Goal: Task Accomplishment & Management: Manage account settings

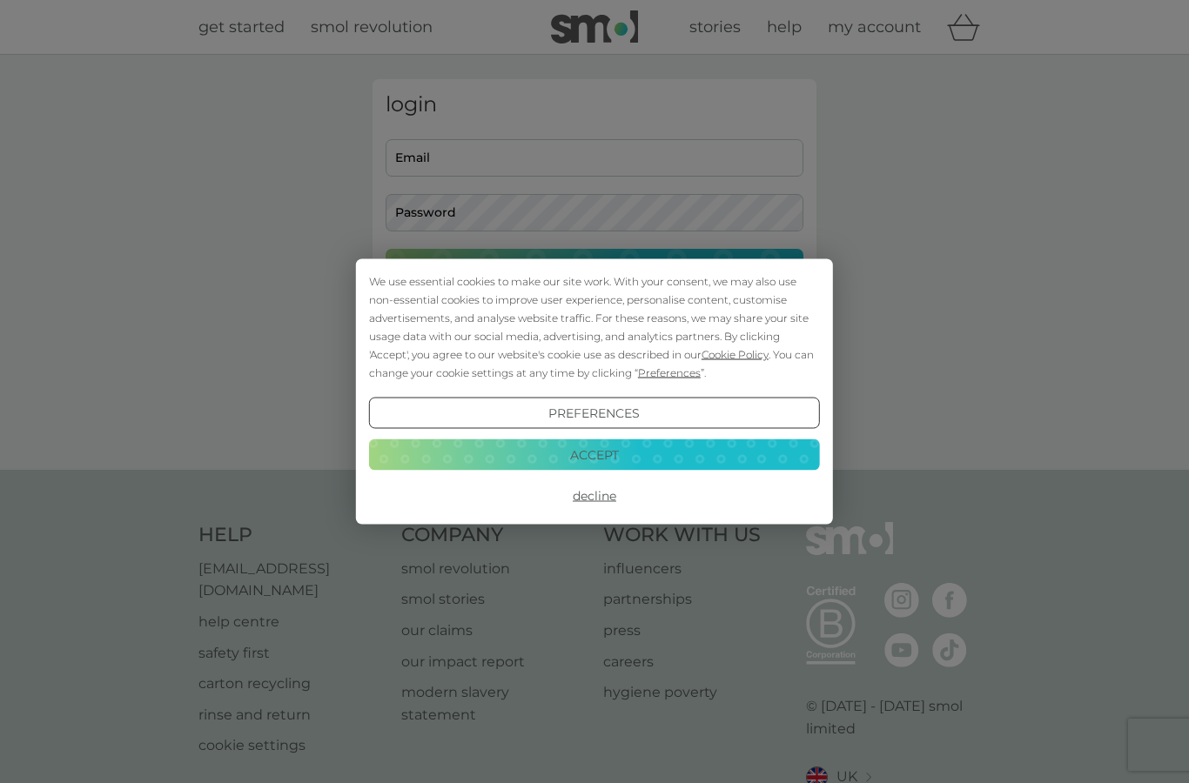
click at [605, 494] on button "Decline" at bounding box center [594, 495] width 451 height 31
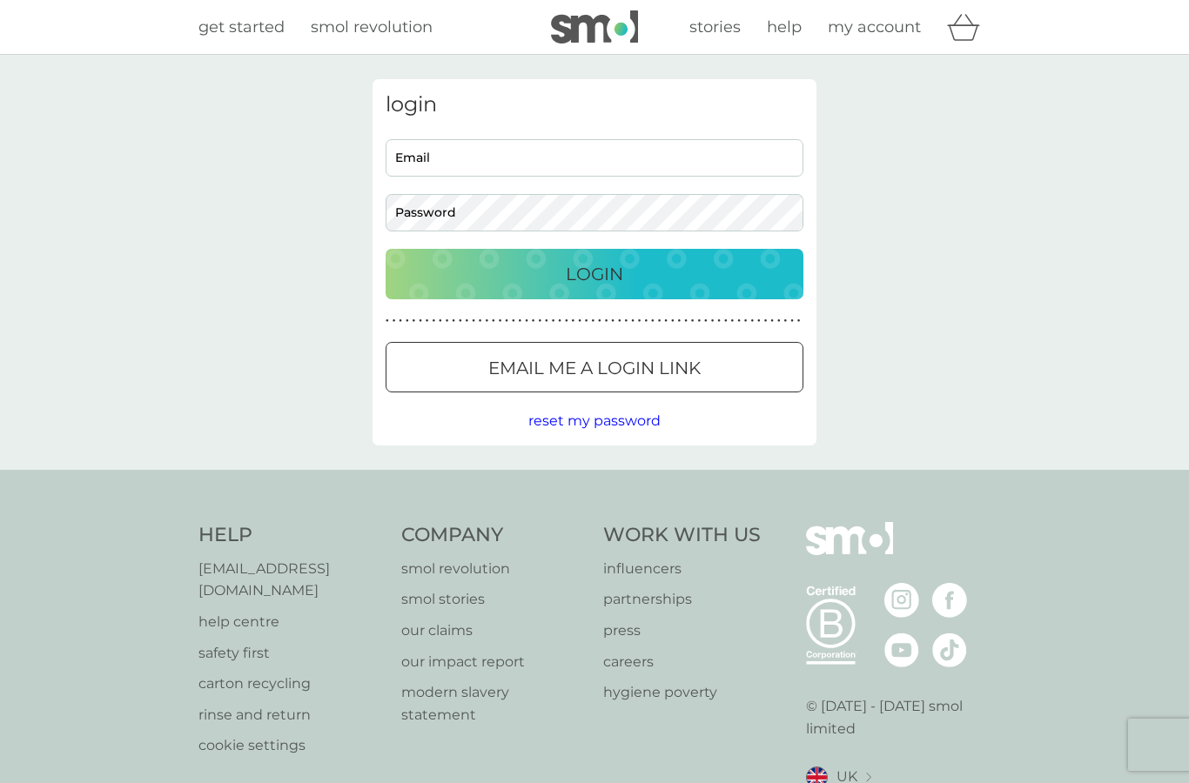
click at [538, 145] on input "Email" at bounding box center [595, 157] width 418 height 37
type input "[PERSON_NAME][EMAIL_ADDRESS][DOMAIN_NAME]"
click at [655, 271] on div "Login" at bounding box center [594, 274] width 383 height 28
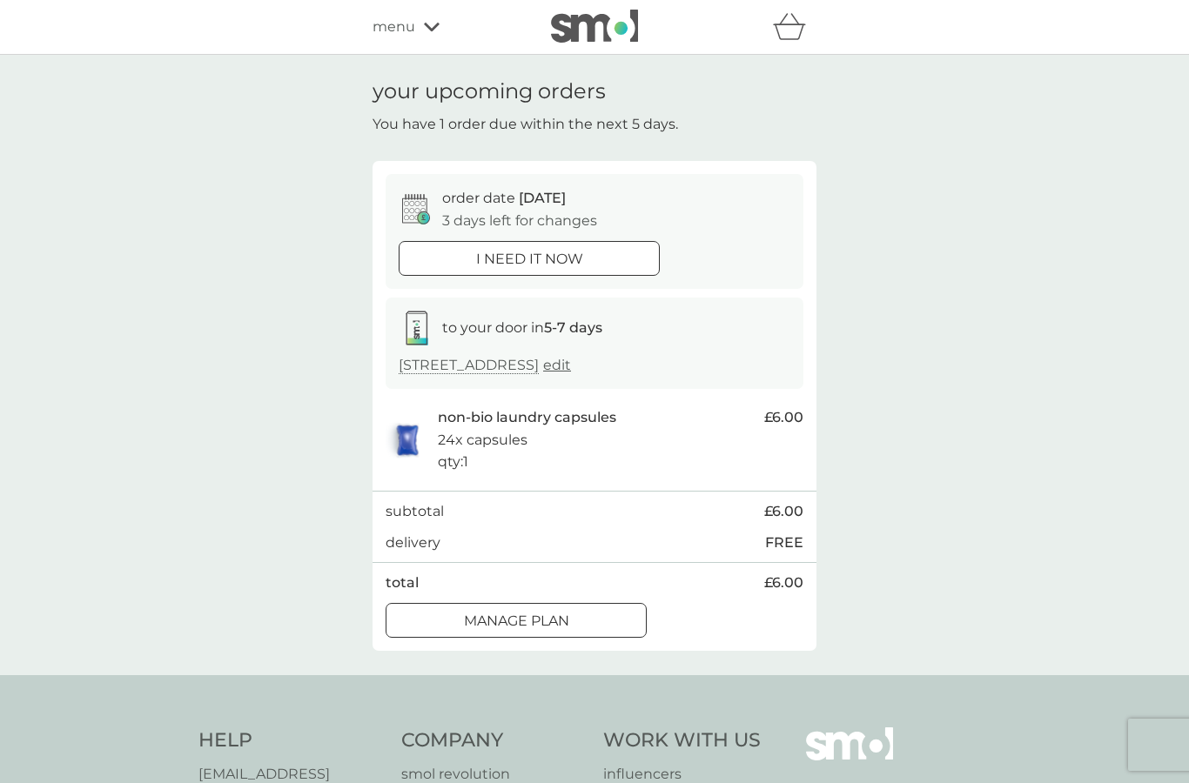
click at [571, 360] on span "edit" at bounding box center [557, 365] width 28 height 17
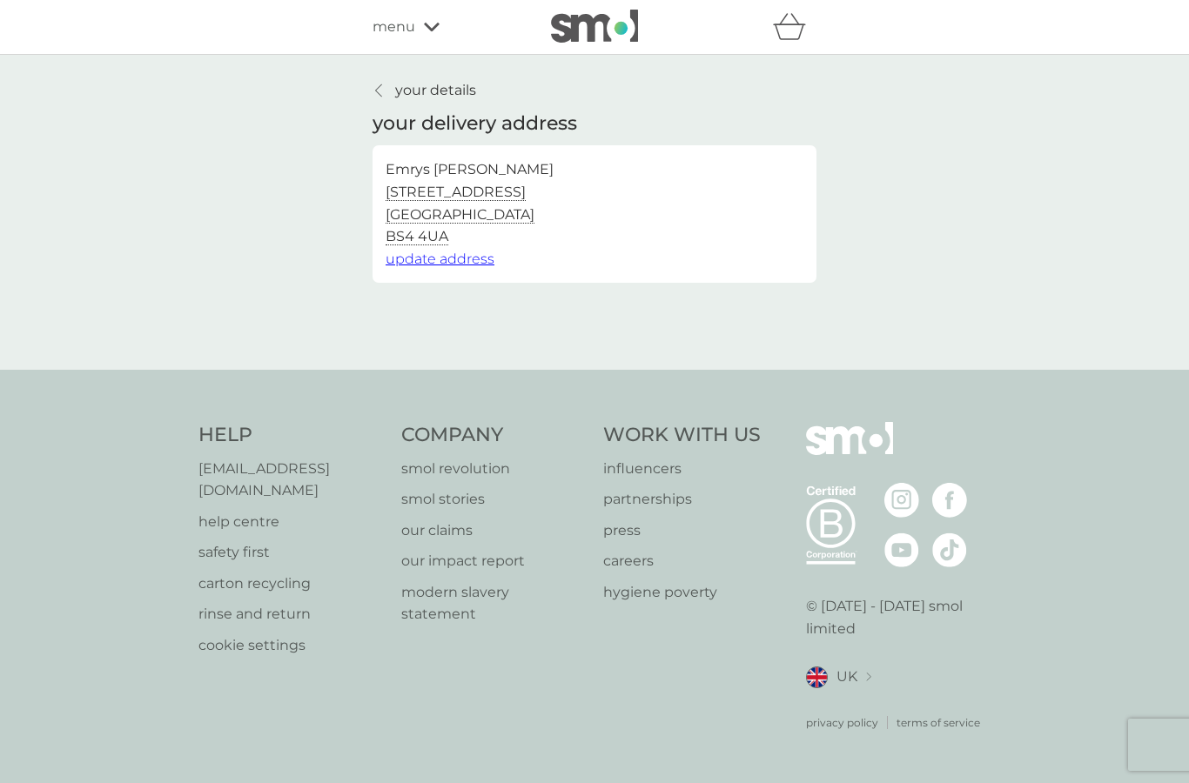
click at [483, 256] on span "update address" at bounding box center [440, 259] width 109 height 17
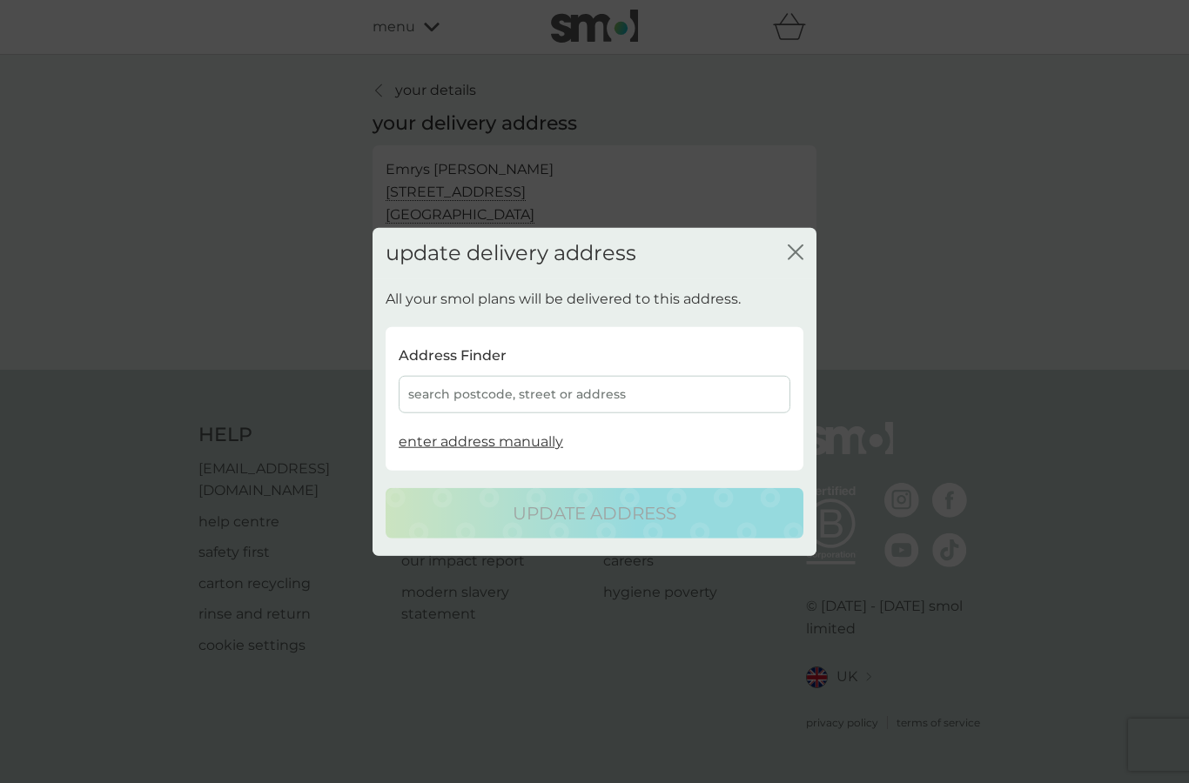
click at [591, 382] on div "search postcode, street or address" at bounding box center [595, 394] width 392 height 37
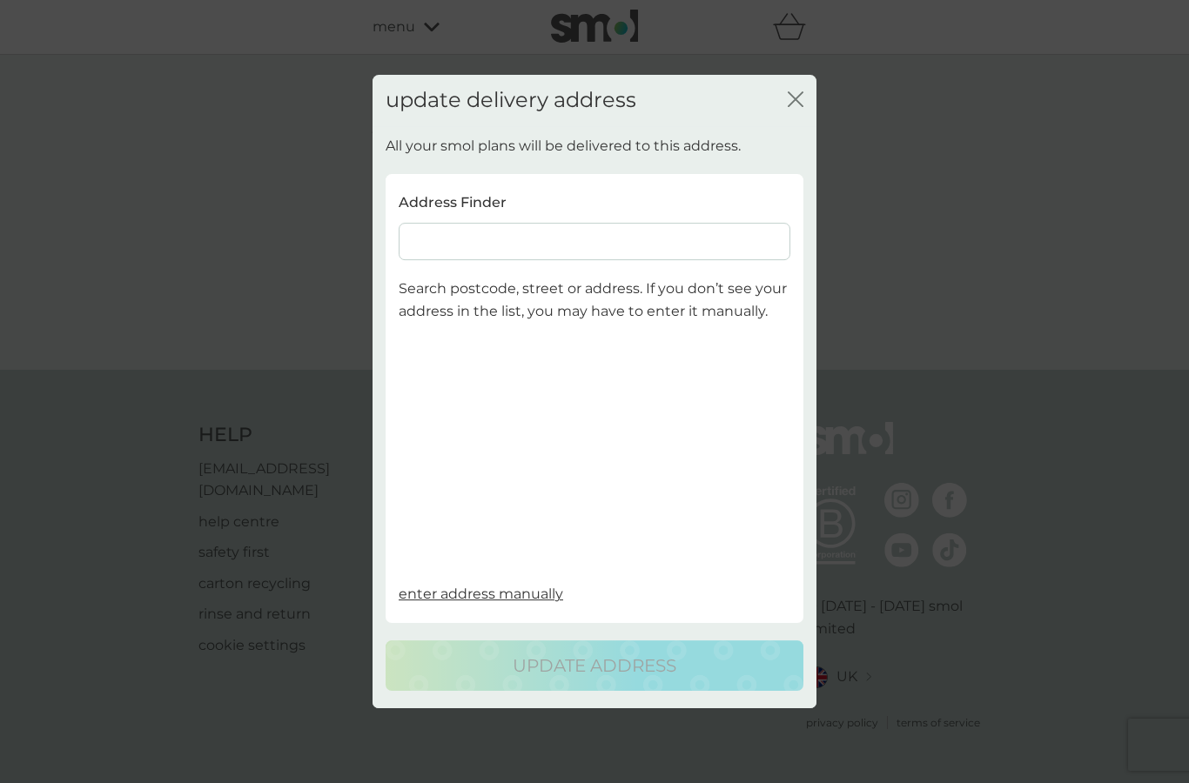
click at [628, 240] on input at bounding box center [595, 241] width 392 height 37
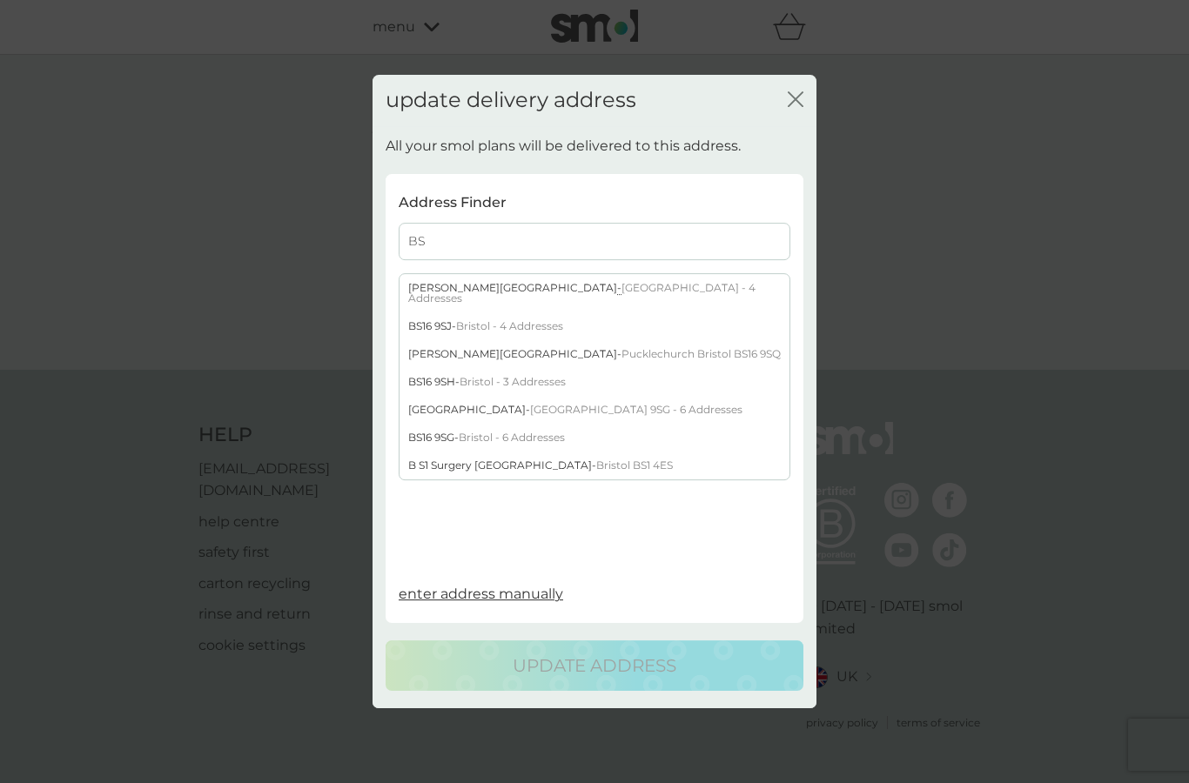
type input "B"
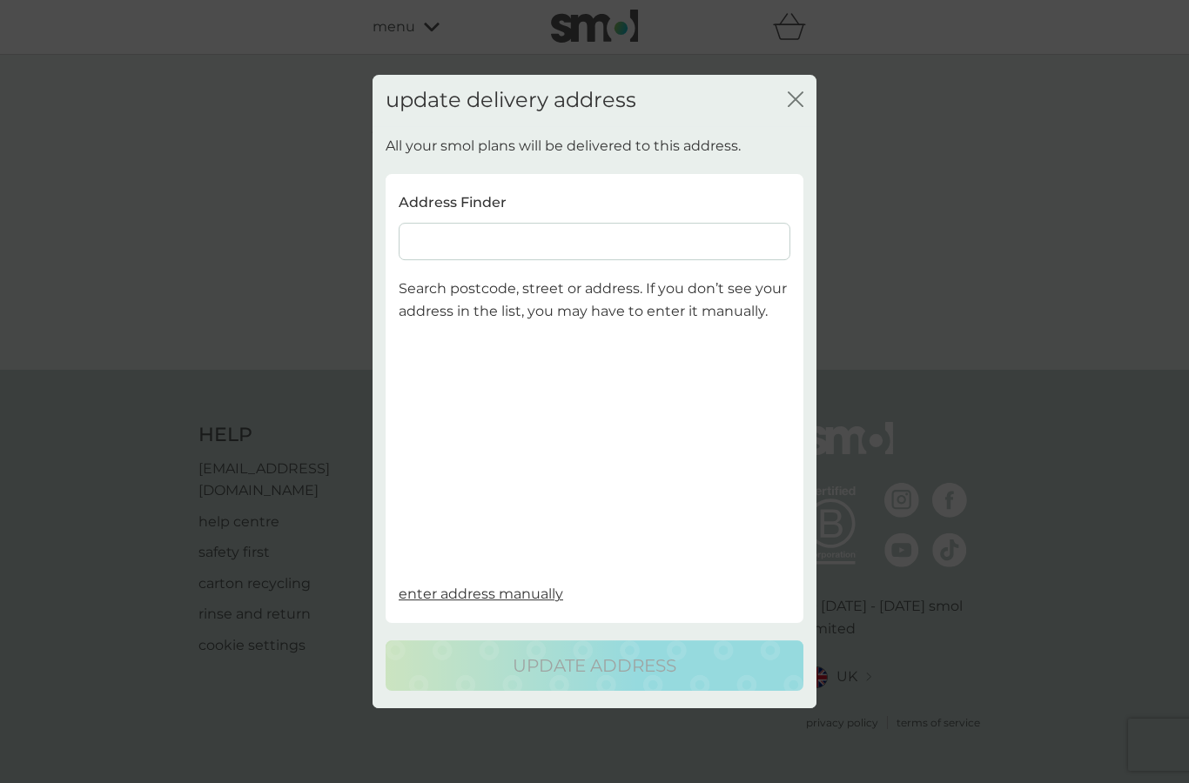
click at [797, 93] on icon "close" at bounding box center [796, 99] width 16 height 16
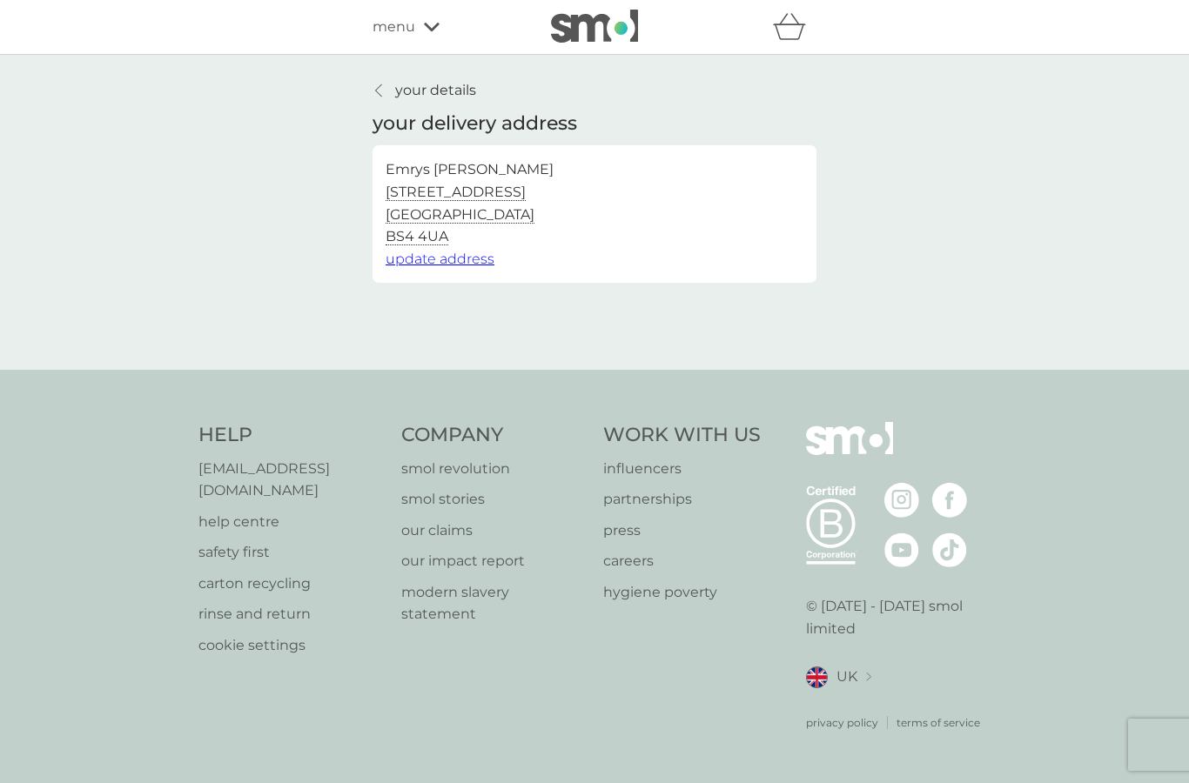
click at [481, 254] on span "update address" at bounding box center [440, 259] width 109 height 17
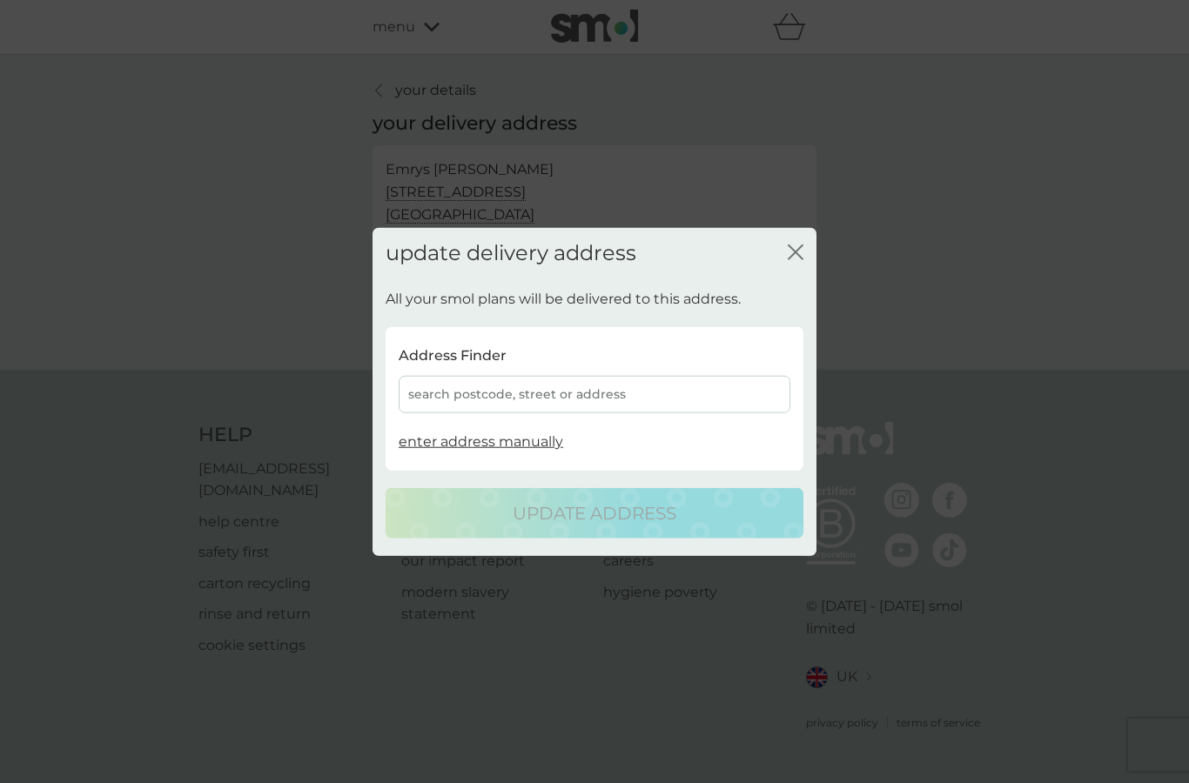
click at [536, 447] on span "enter address manually" at bounding box center [481, 441] width 165 height 17
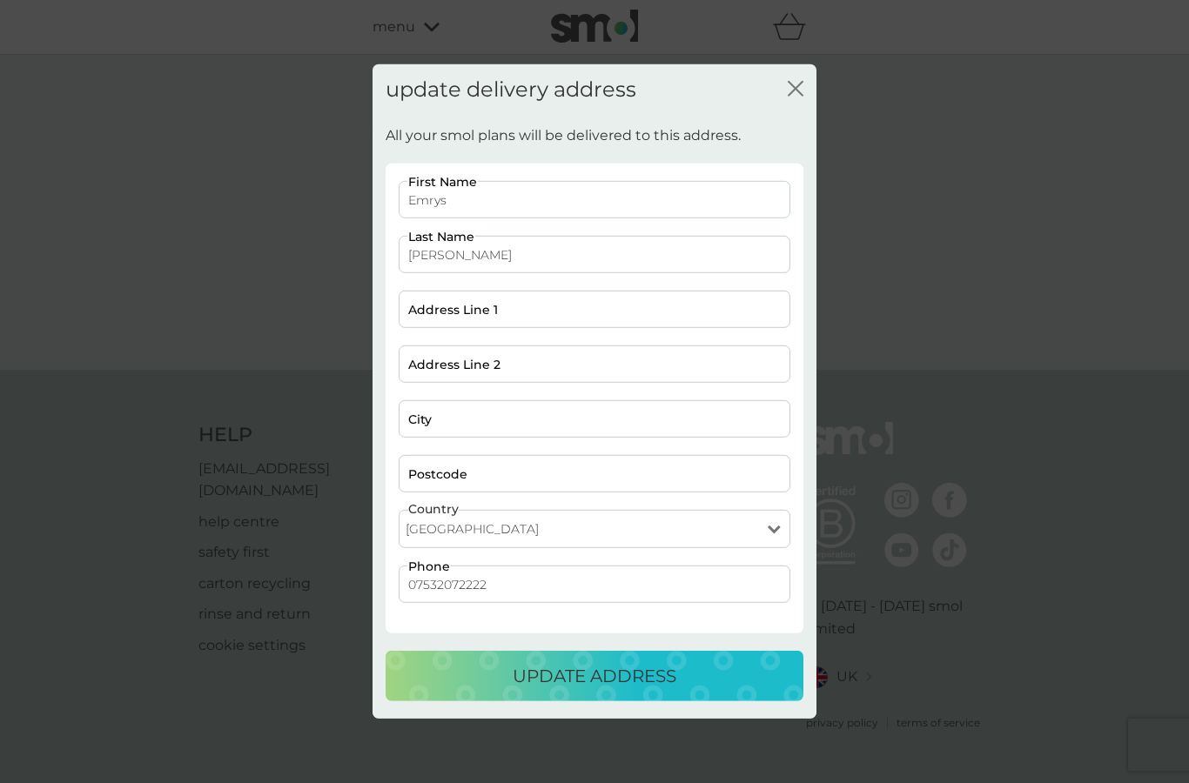
click at [514, 309] on input "Address Line 1" at bounding box center [595, 309] width 392 height 37
type input "Flat D308 Cobalt House"
type input "St Thomas Street"
type input "Bristol"
type input "BS1 6QL"
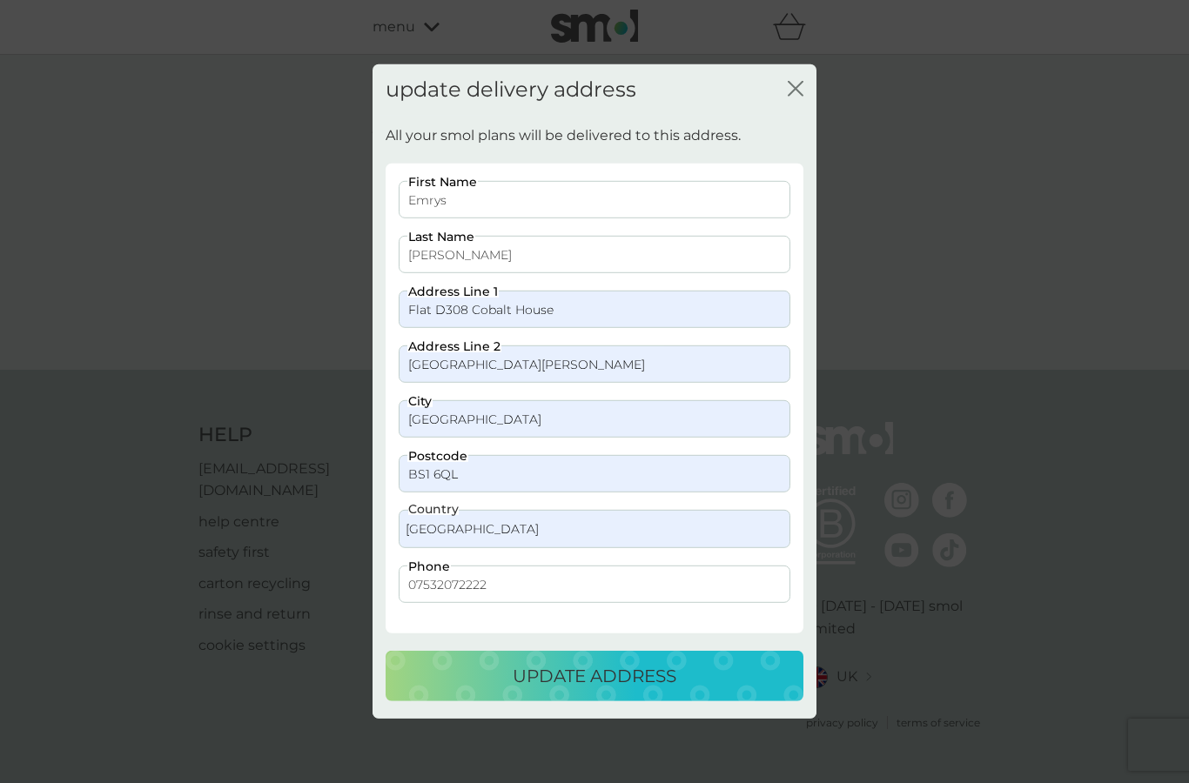
click at [614, 676] on p "update address" at bounding box center [595, 676] width 164 height 28
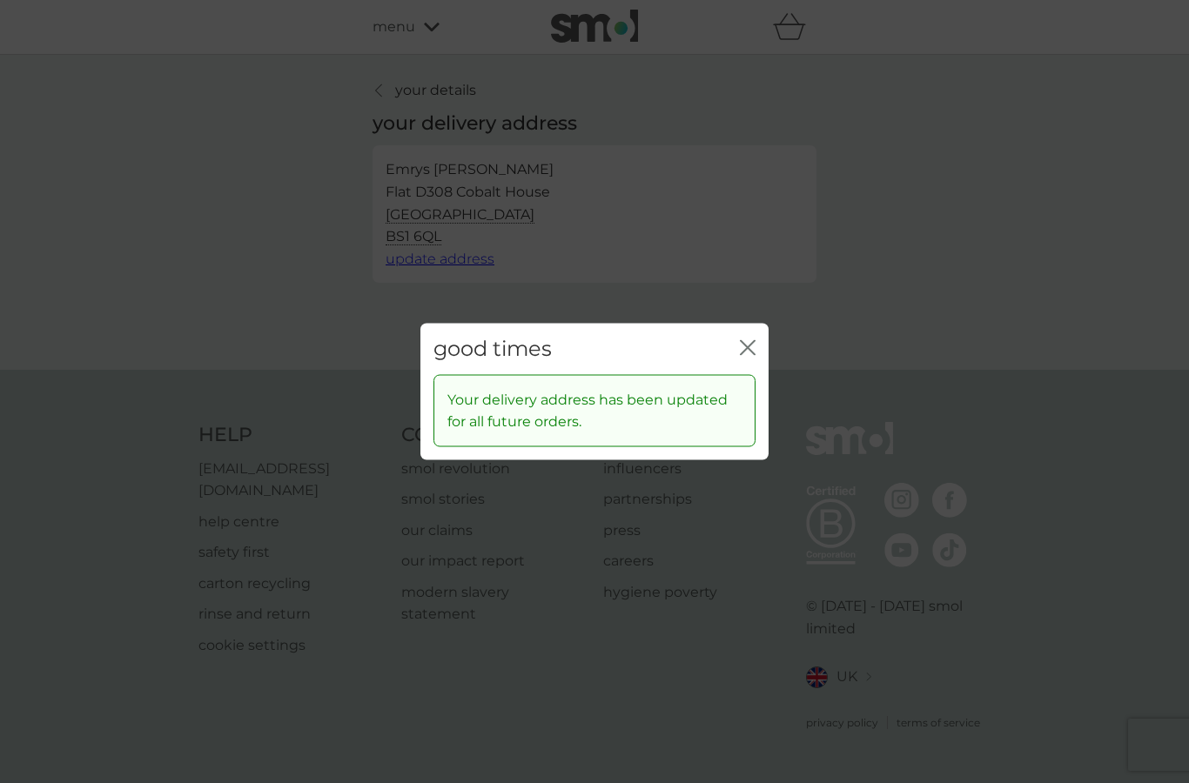
click at [753, 344] on icon "close" at bounding box center [751, 348] width 7 height 14
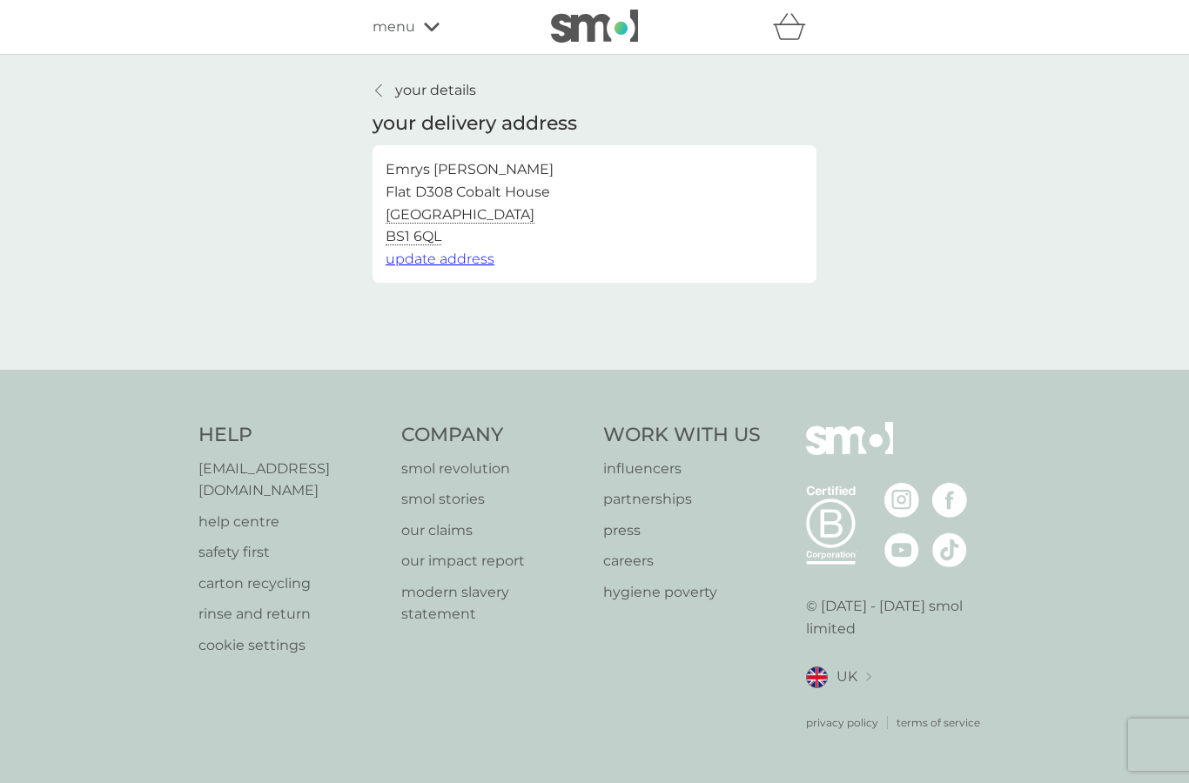
click at [392, 89] on link "your details" at bounding box center [425, 90] width 104 height 23
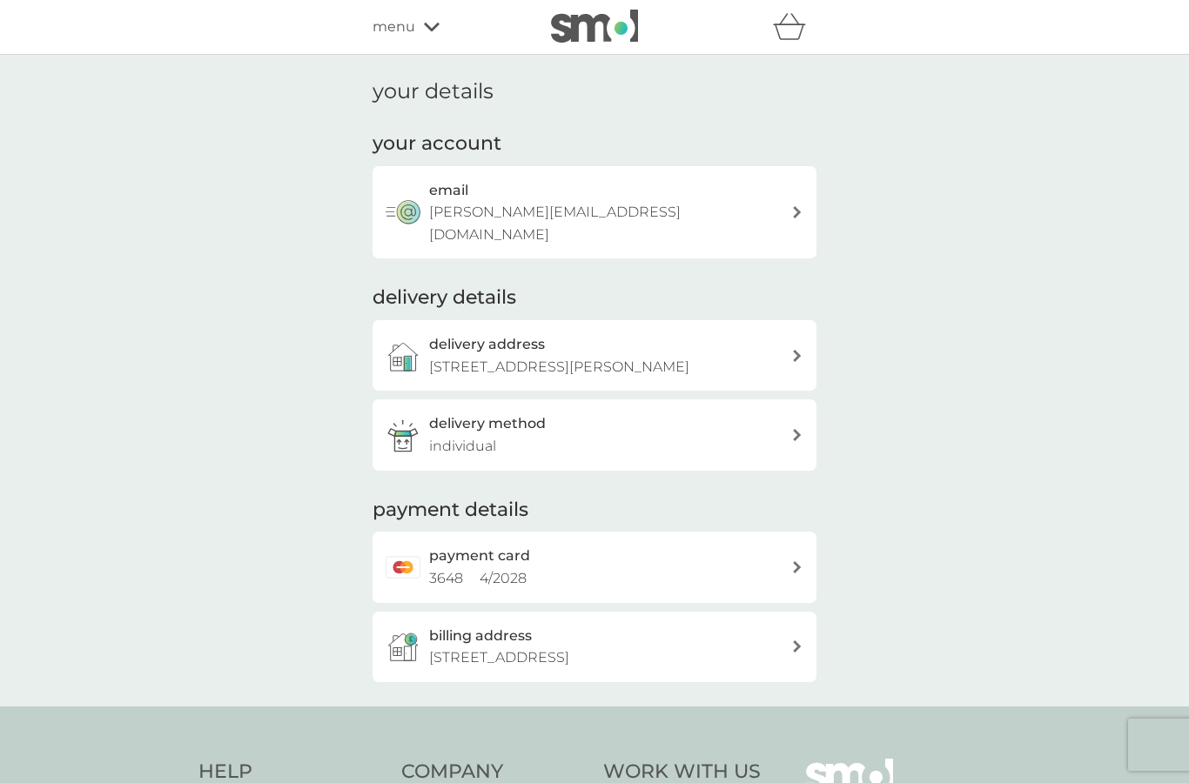
click at [436, 27] on icon at bounding box center [432, 27] width 16 height 9
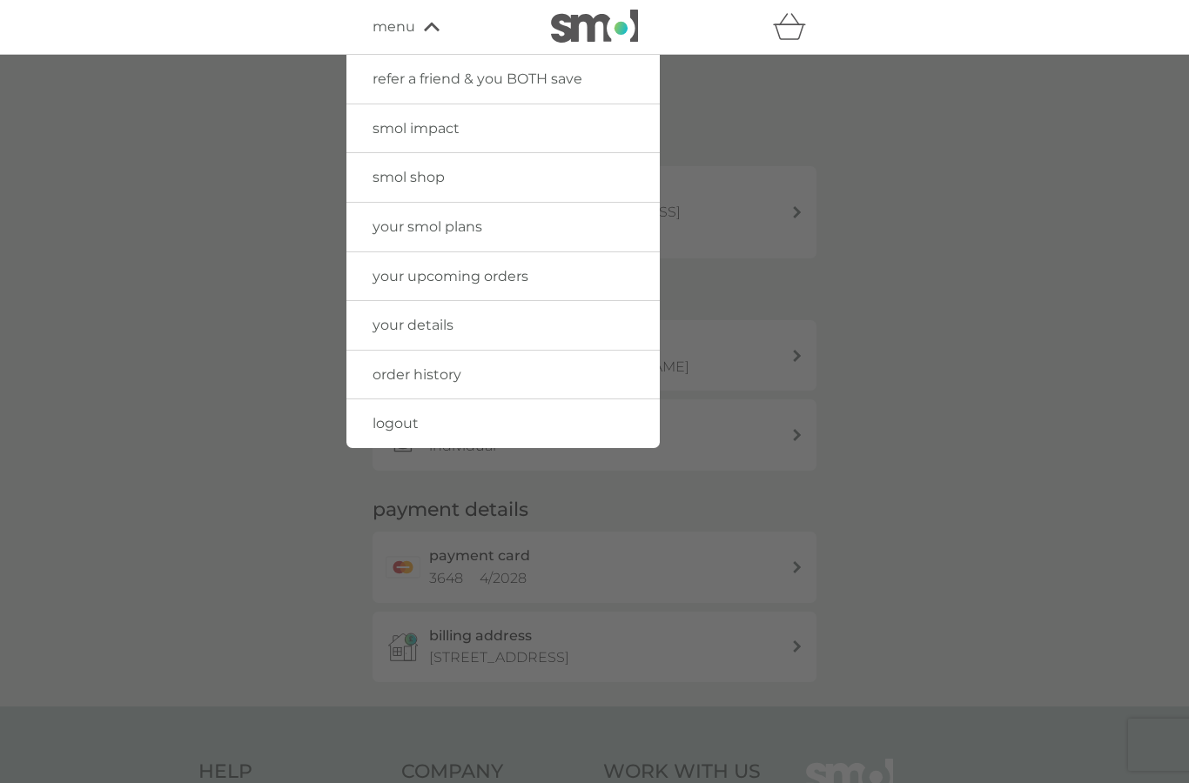
click at [550, 273] on link "your upcoming orders" at bounding box center [502, 276] width 313 height 49
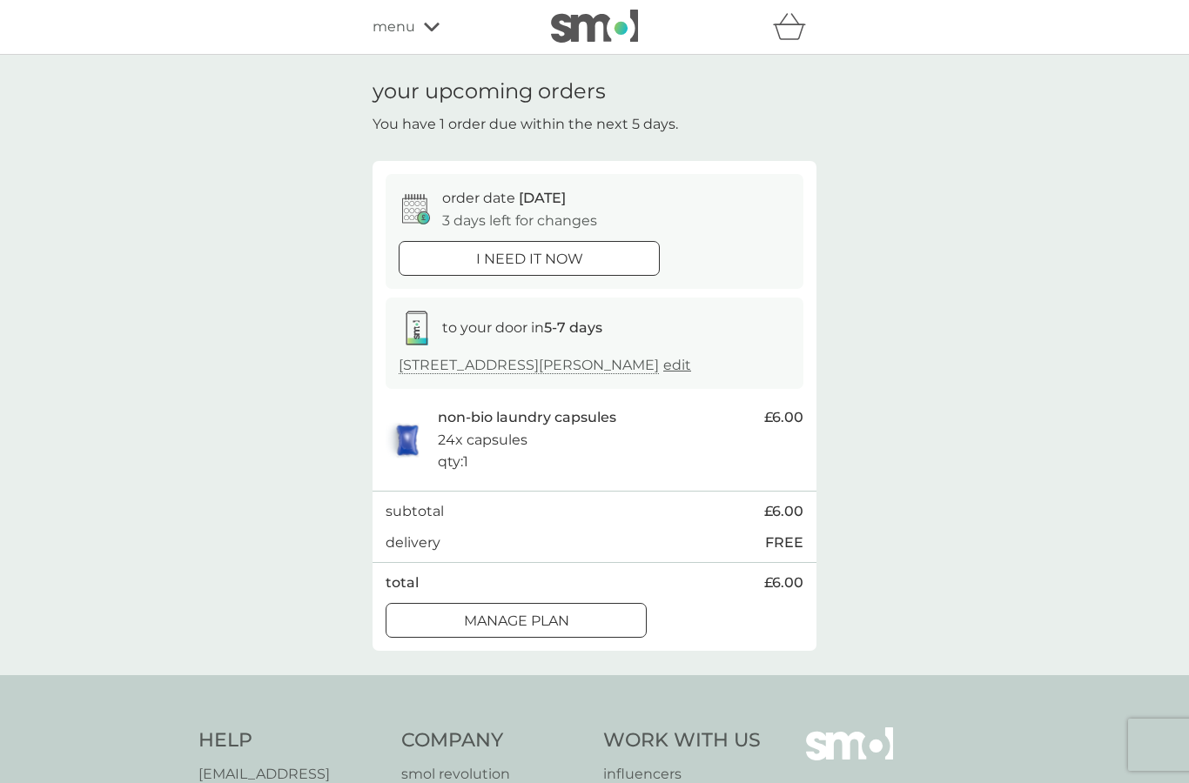
click at [584, 633] on div "Manage plan" at bounding box center [515, 621] width 259 height 23
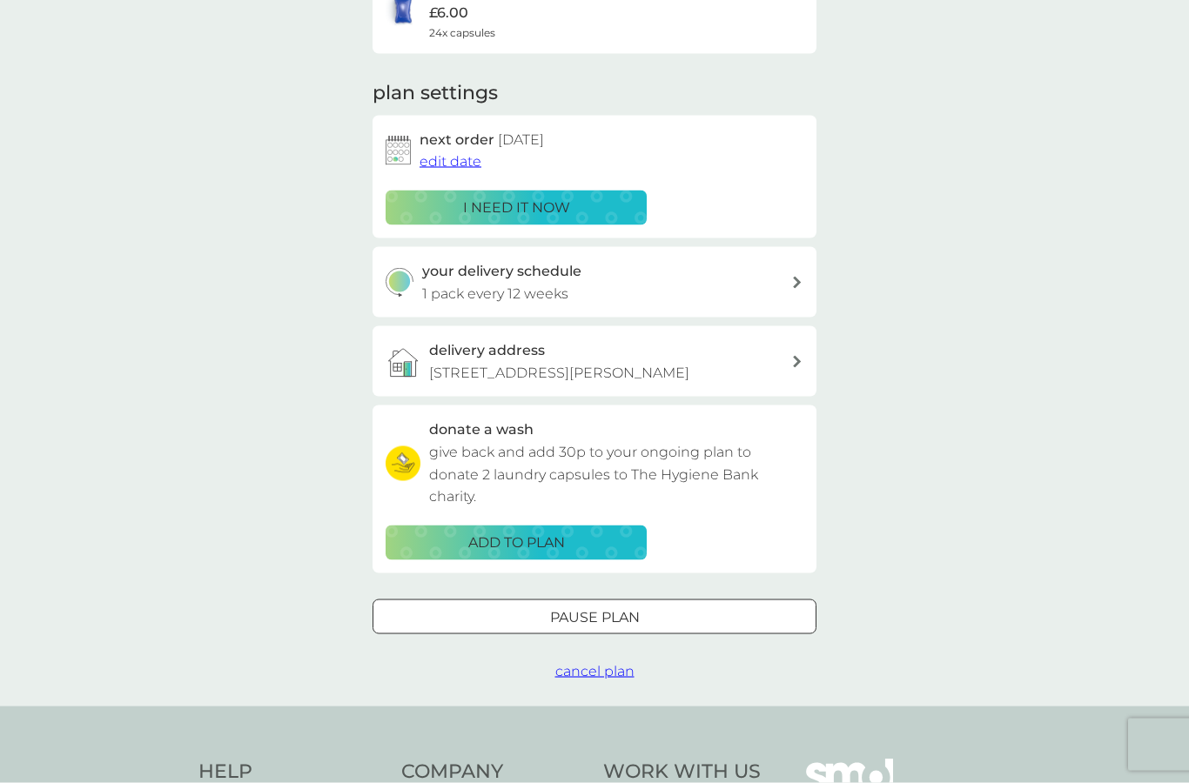
click at [669, 629] on div "Pause plan" at bounding box center [594, 618] width 442 height 23
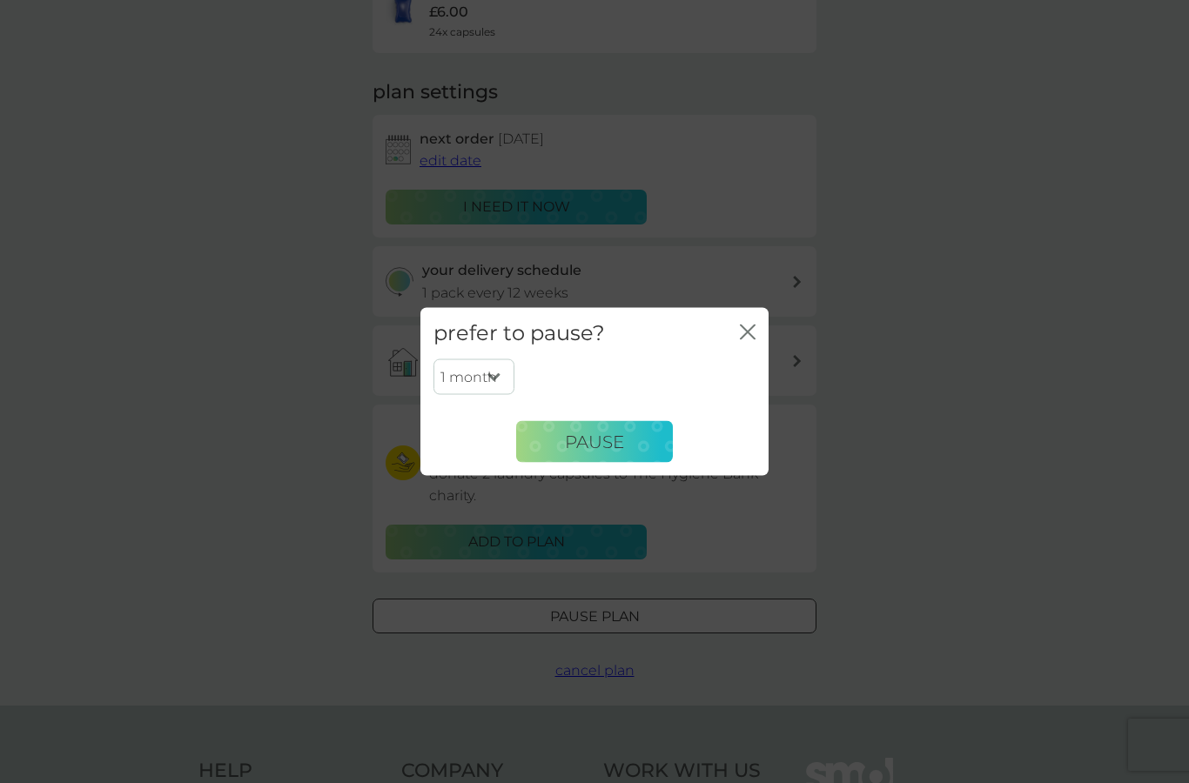
click at [499, 395] on select "1 month 2 months 3 months 4 months 5 months 6 months" at bounding box center [473, 377] width 81 height 37
select select "2"
click at [618, 452] on span "Pause" at bounding box center [594, 441] width 59 height 21
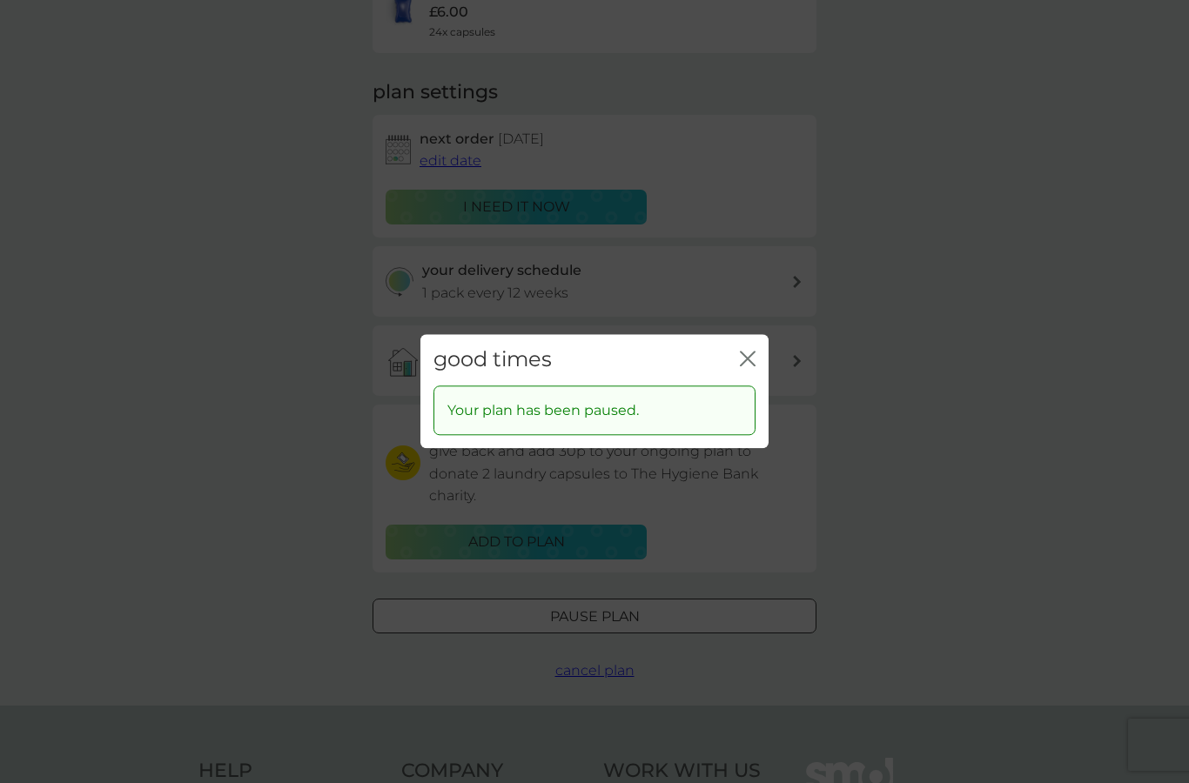
click at [751, 366] on icon "close" at bounding box center [748, 359] width 16 height 16
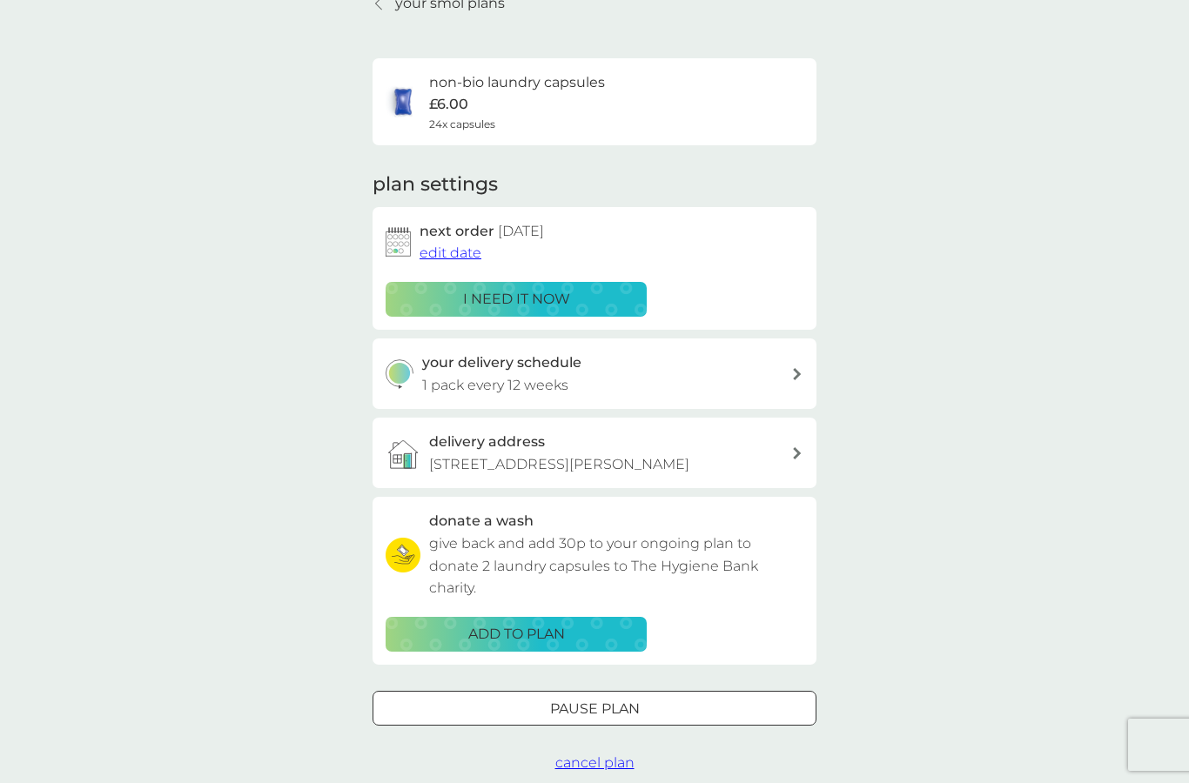
scroll to position [0, 0]
